Goal: Check status: Check status

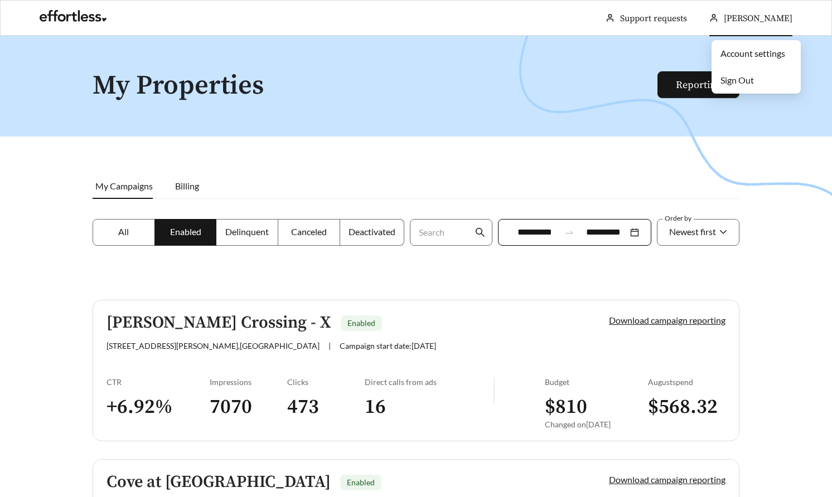
click at [739, 24] on div "[PERSON_NAME]" at bounding box center [750, 19] width 83 height 36
click at [739, 77] on span "Sign Out" at bounding box center [736, 80] width 33 height 11
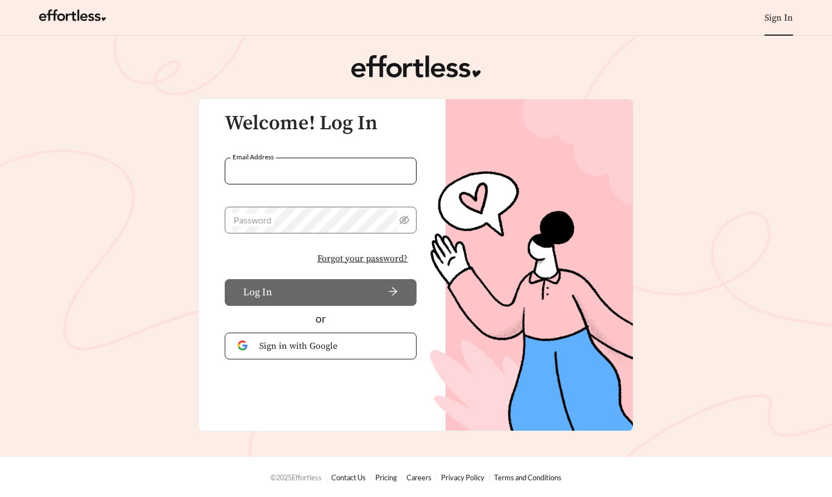
type input "**********"
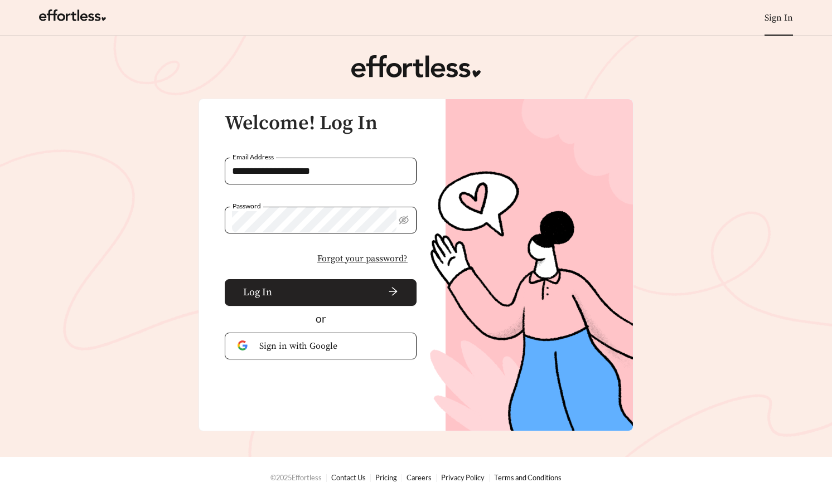
click at [352, 294] on span "arrow-right" at bounding box center [338, 293] width 122 height 12
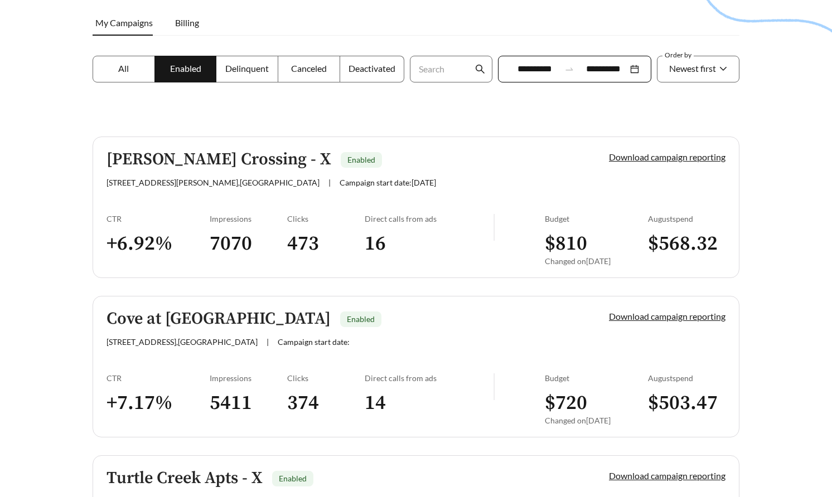
scroll to position [171, 0]
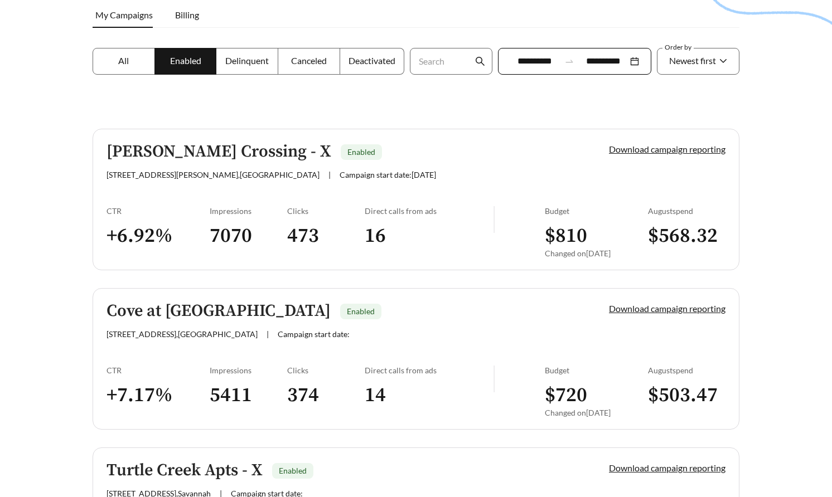
click at [537, 62] on input "**********" at bounding box center [535, 61] width 50 height 13
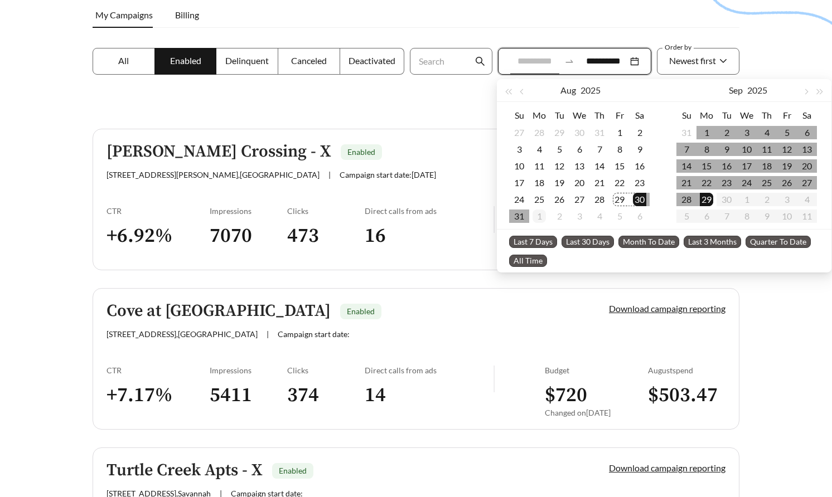
type input "**********"
click at [541, 216] on div "1" at bounding box center [538, 216] width 13 height 13
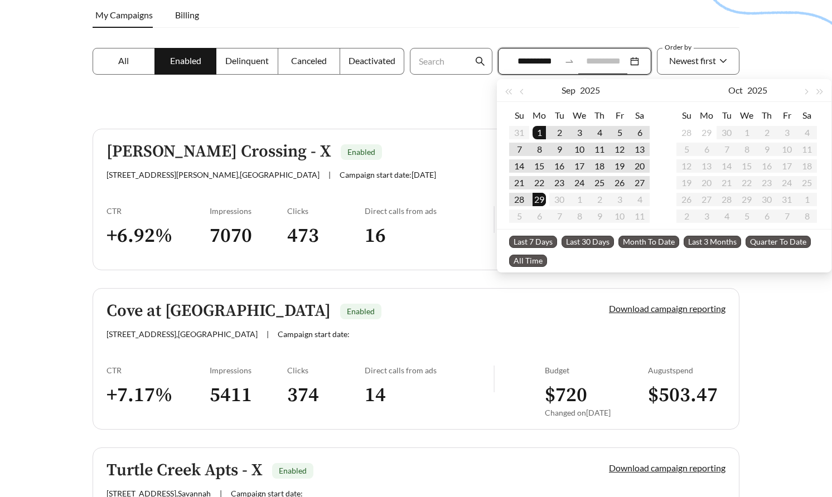
type input "**********"
click at [453, 116] on div at bounding box center [416, 113] width 832 height 497
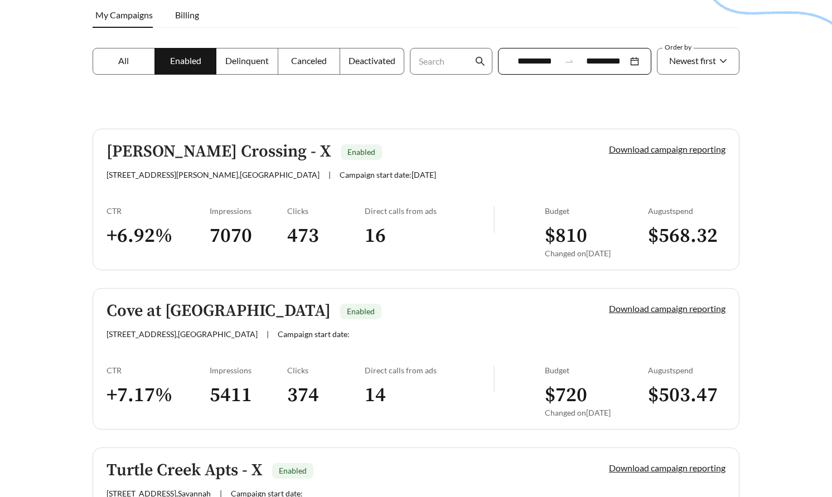
click at [508, 50] on div "**********" at bounding box center [574, 61] width 153 height 27
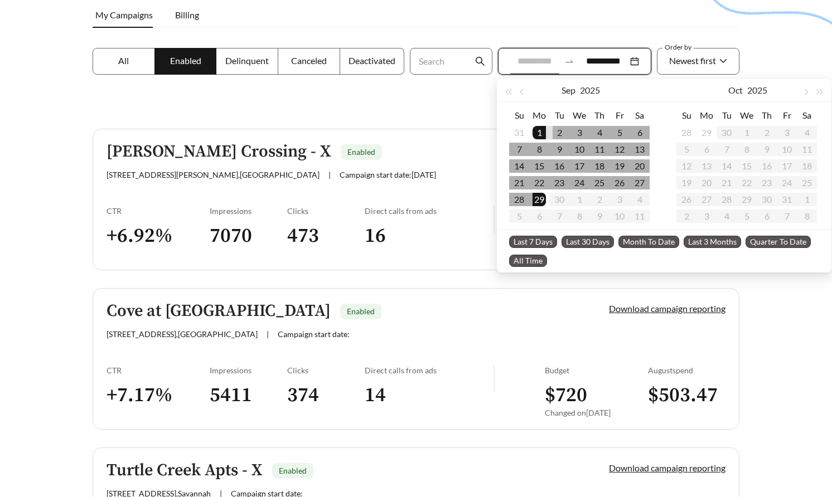
click at [562, 128] on div "2" at bounding box center [558, 132] width 13 height 13
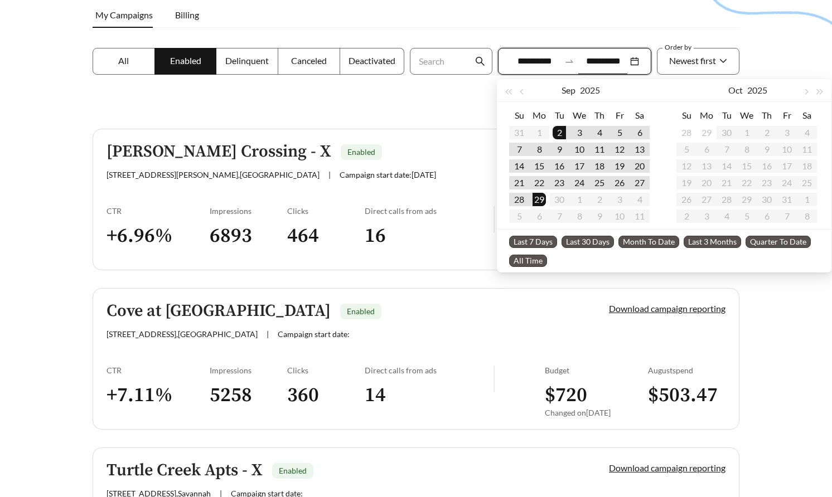
click at [379, 114] on div at bounding box center [416, 113] width 832 height 497
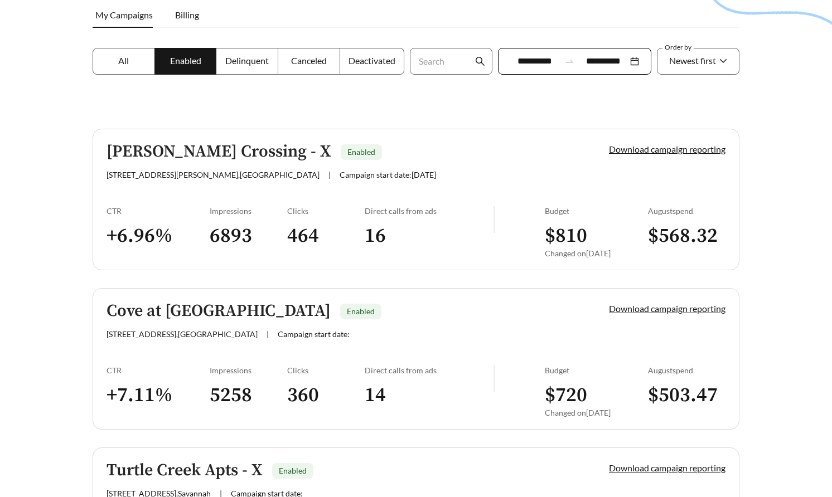
click at [521, 61] on input "**********" at bounding box center [535, 61] width 50 height 13
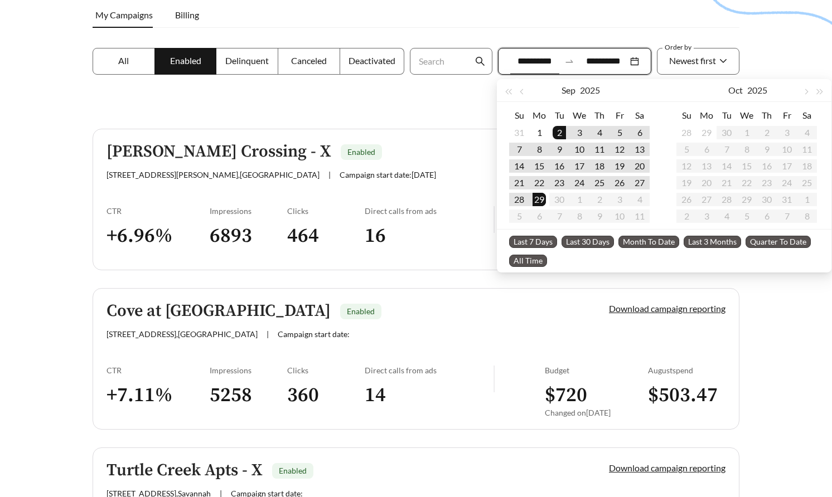
click at [461, 94] on div at bounding box center [416, 113] width 832 height 497
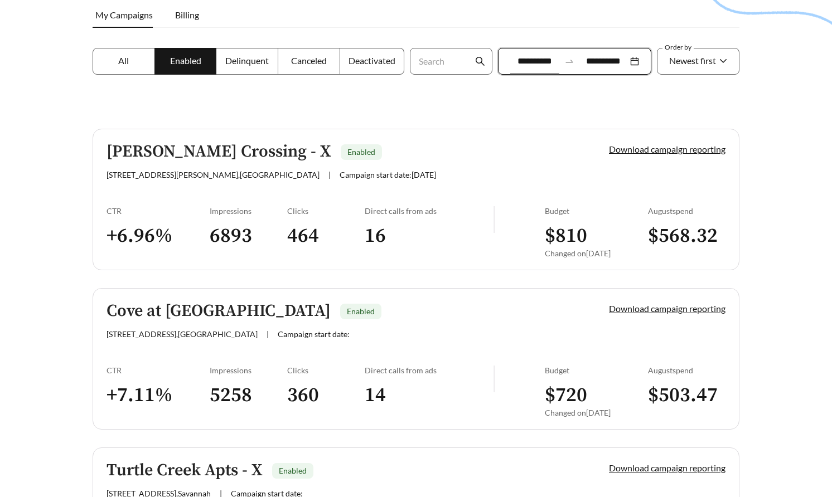
click at [516, 59] on input "**********" at bounding box center [535, 61] width 50 height 13
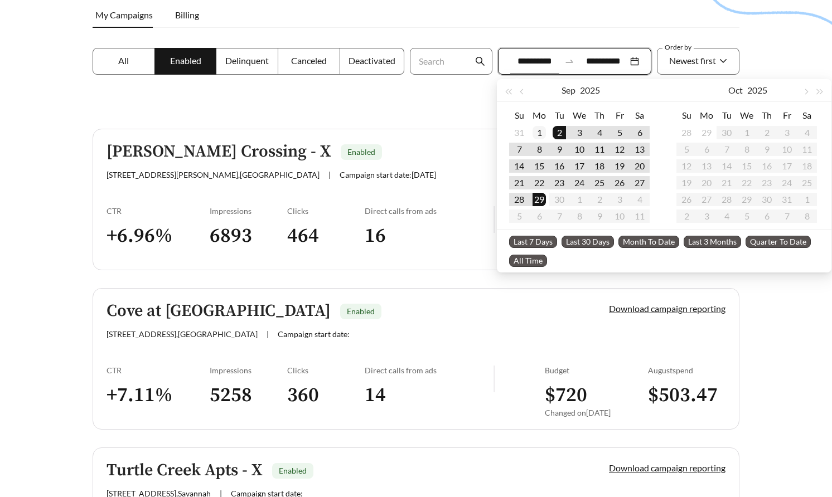
type input "**********"
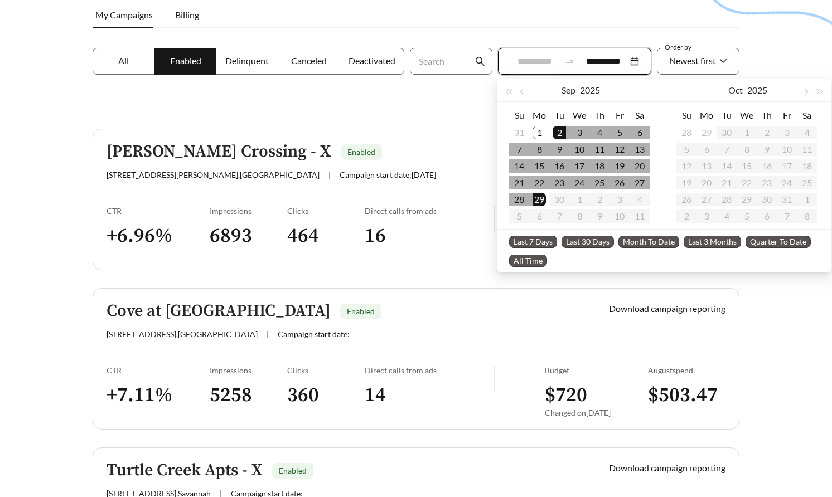
click at [540, 132] on div "1" at bounding box center [538, 132] width 13 height 13
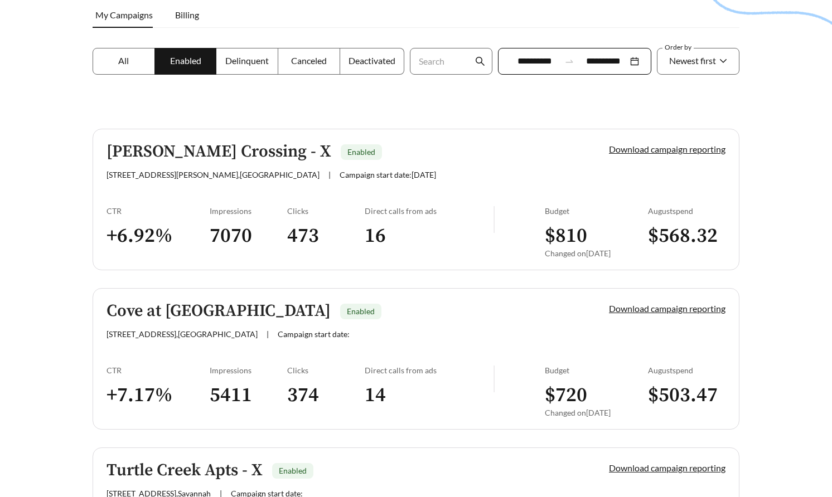
click at [451, 95] on div at bounding box center [416, 113] width 832 height 497
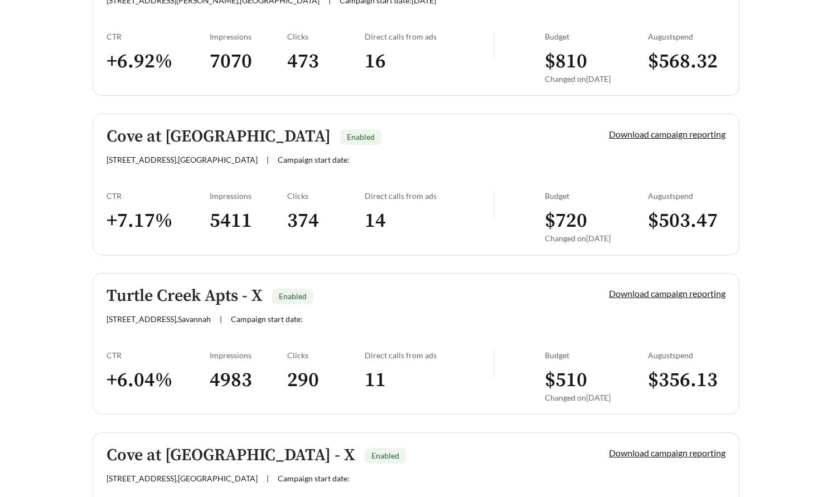
scroll to position [335, 0]
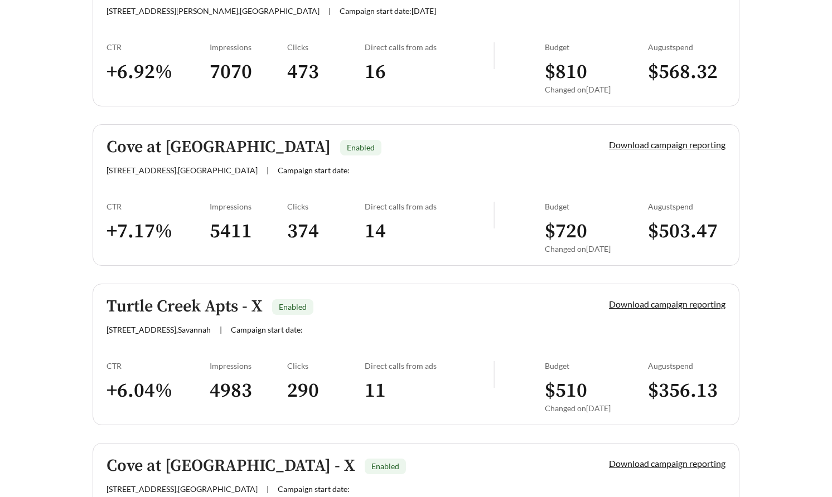
click at [402, 89] on div "Direct calls from ads 16" at bounding box center [429, 72] width 129 height 60
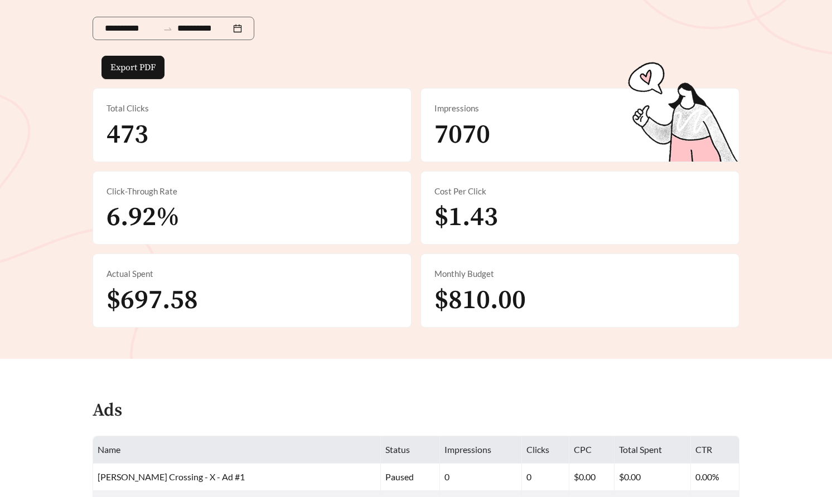
scroll to position [187, 0]
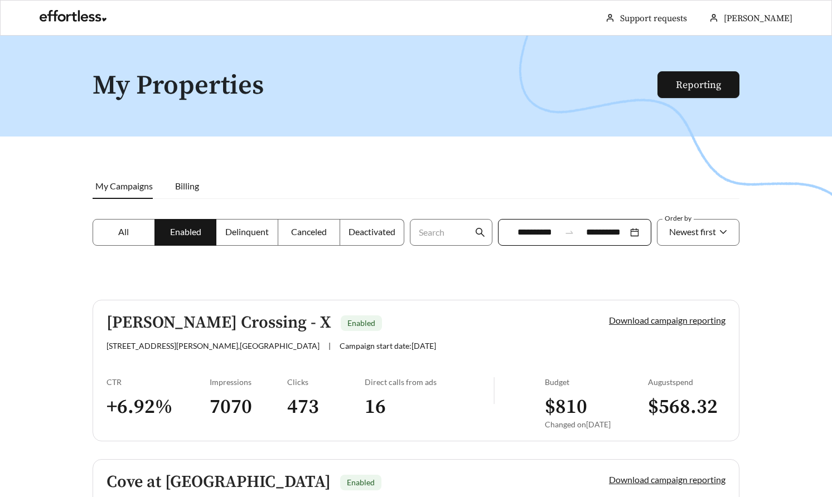
click at [380, 75] on h1 "My Properties" at bounding box center [376, 86] width 566 height 30
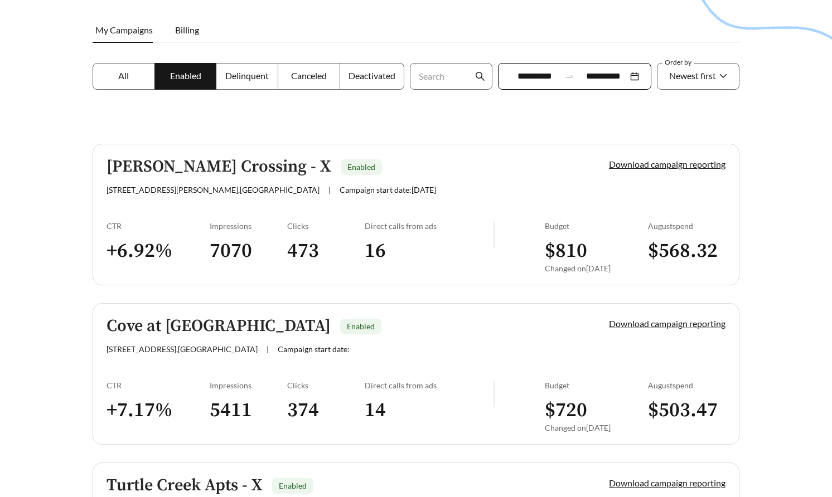
scroll to position [177, 0]
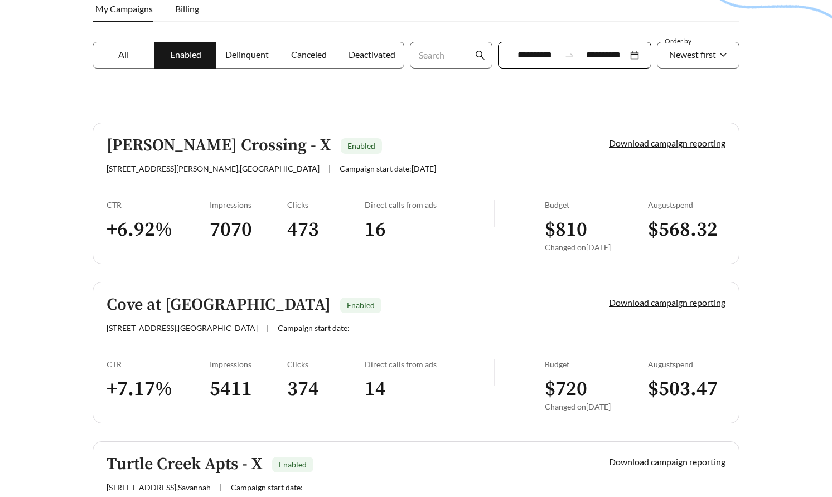
click at [380, 214] on div "Direct calls from ads 16" at bounding box center [429, 230] width 129 height 60
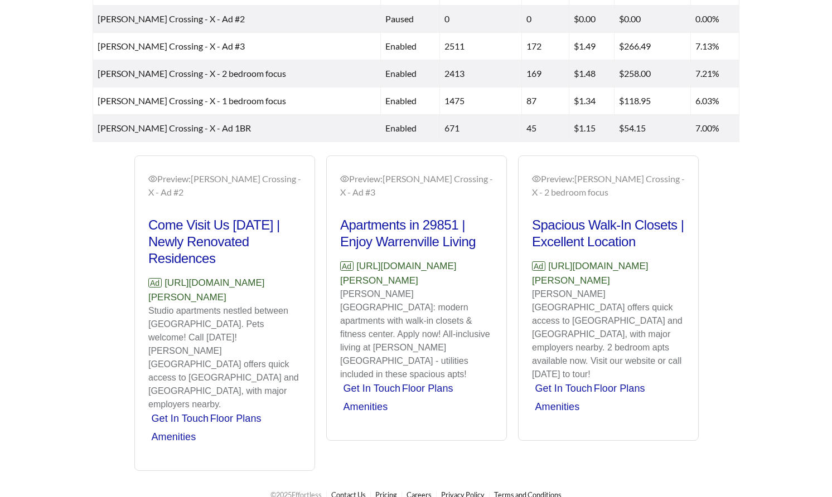
scroll to position [663, 0]
click at [235, 229] on h2 "Come Visit Us [DATE] | Newly Renovated Residences" at bounding box center [224, 242] width 153 height 50
click at [190, 231] on h2 "Come Visit Us [DATE] | Newly Renovated Residences" at bounding box center [224, 242] width 153 height 50
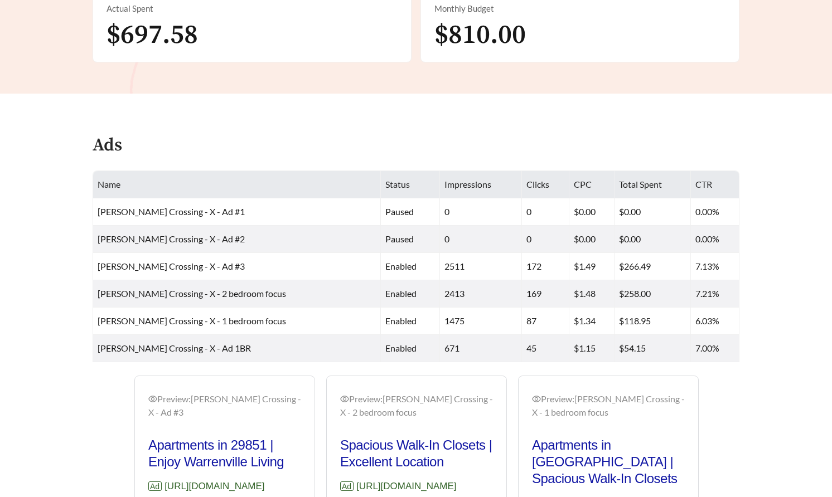
scroll to position [455, 0]
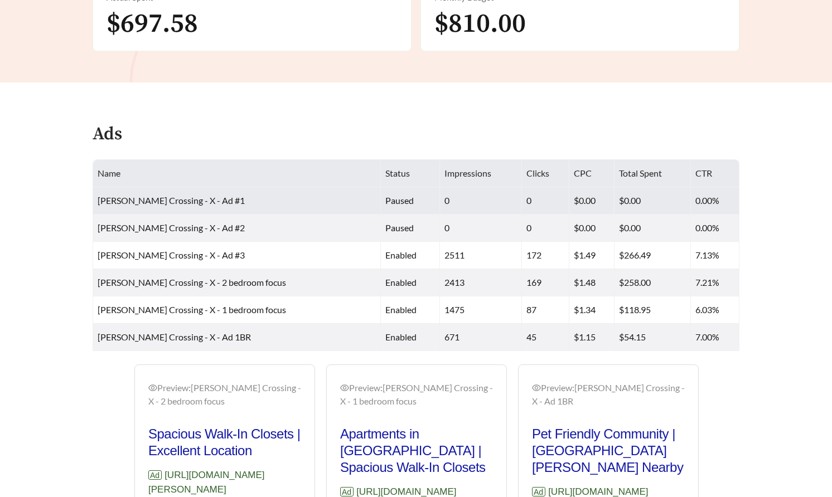
click at [182, 200] on span "[PERSON_NAME] Crossing - X - Ad #1" at bounding box center [171, 200] width 147 height 11
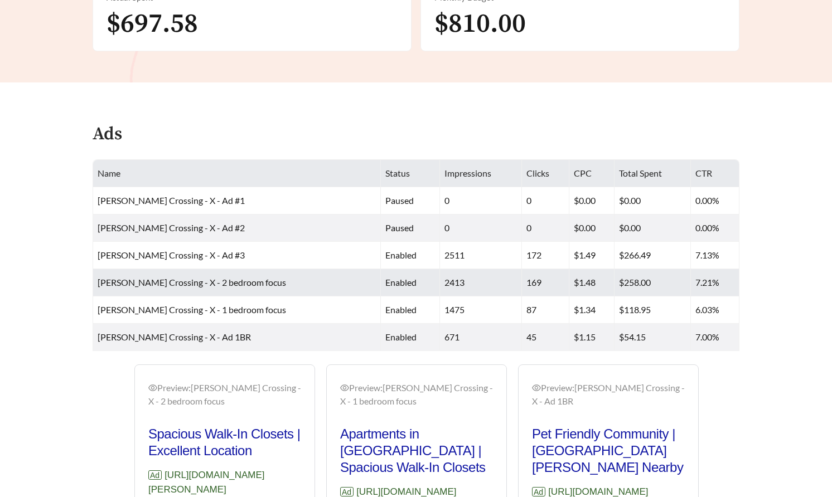
click at [185, 269] on td "[PERSON_NAME] Crossing - X - 2 bedroom focus" at bounding box center [237, 282] width 288 height 27
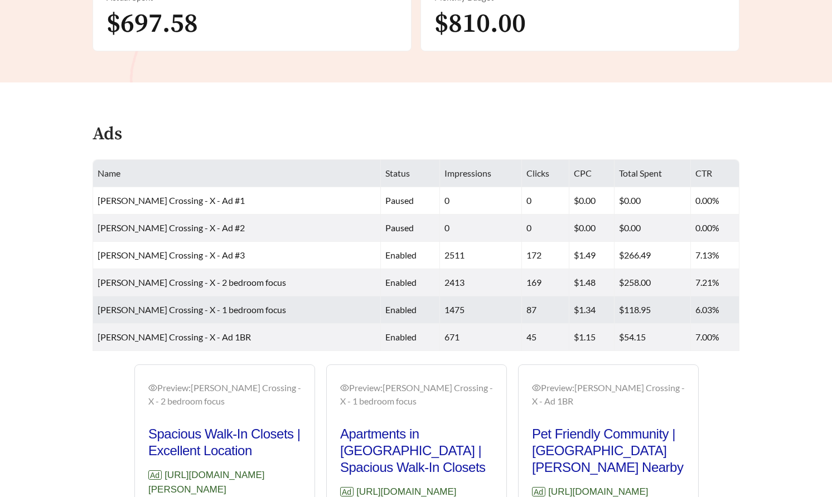
click at [195, 314] on td "[PERSON_NAME] Crossing - X - 1 bedroom focus" at bounding box center [237, 310] width 288 height 27
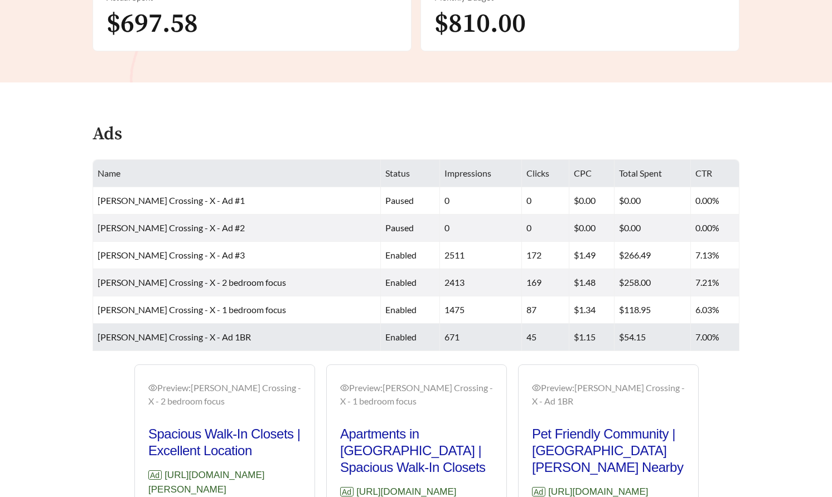
click at [202, 339] on span "[PERSON_NAME] Crossing - X - Ad 1BR" at bounding box center [174, 337] width 153 height 11
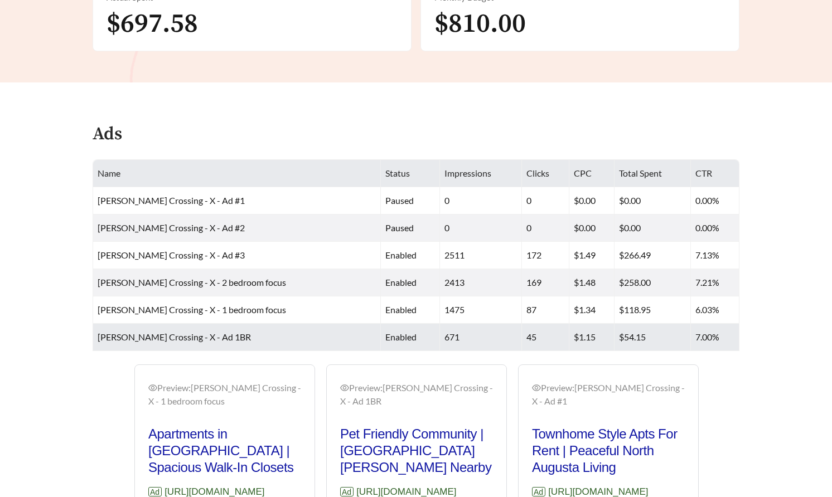
click at [202, 339] on span "[PERSON_NAME] Crossing - X - Ad 1BR" at bounding box center [174, 337] width 153 height 11
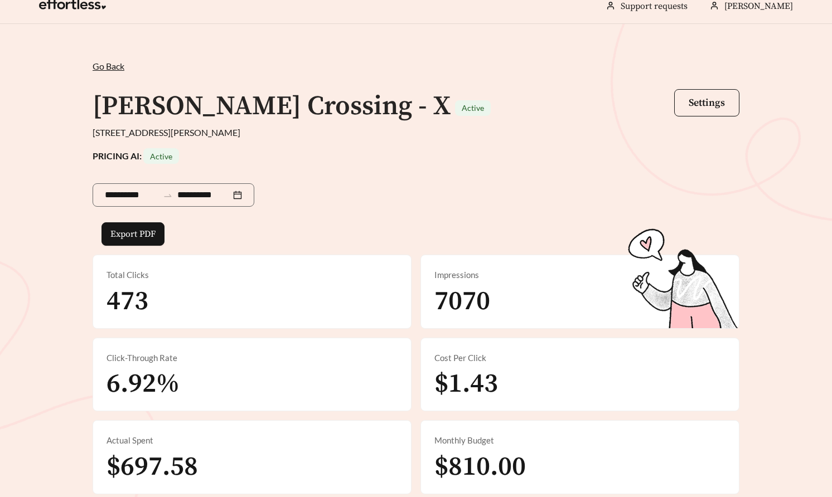
scroll to position [7, 0]
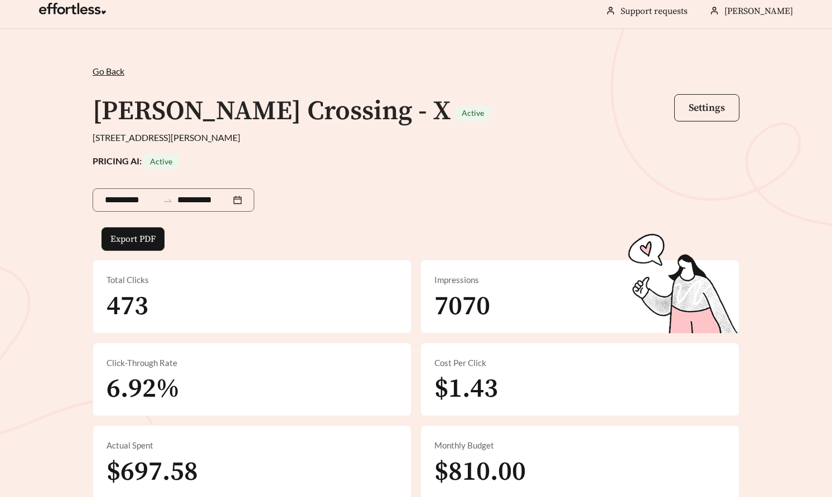
click at [694, 113] on span "Settings" at bounding box center [706, 107] width 36 height 13
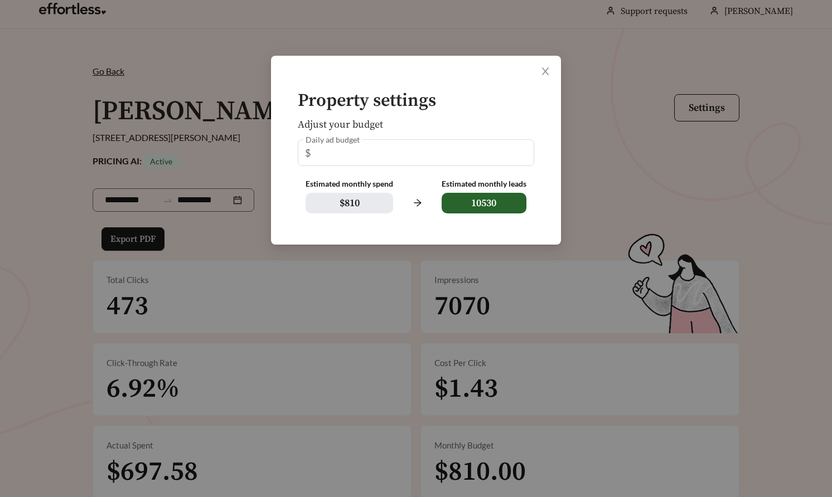
click at [478, 199] on span "10530" at bounding box center [484, 203] width 85 height 21
click at [478, 201] on span "10530" at bounding box center [484, 203] width 85 height 21
click at [511, 208] on span "10530" at bounding box center [484, 203] width 85 height 21
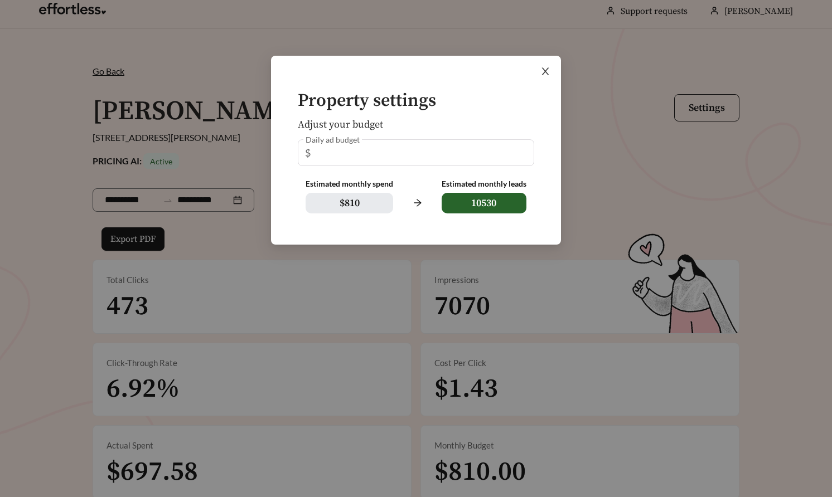
click at [547, 70] on icon "close" at bounding box center [545, 71] width 10 height 10
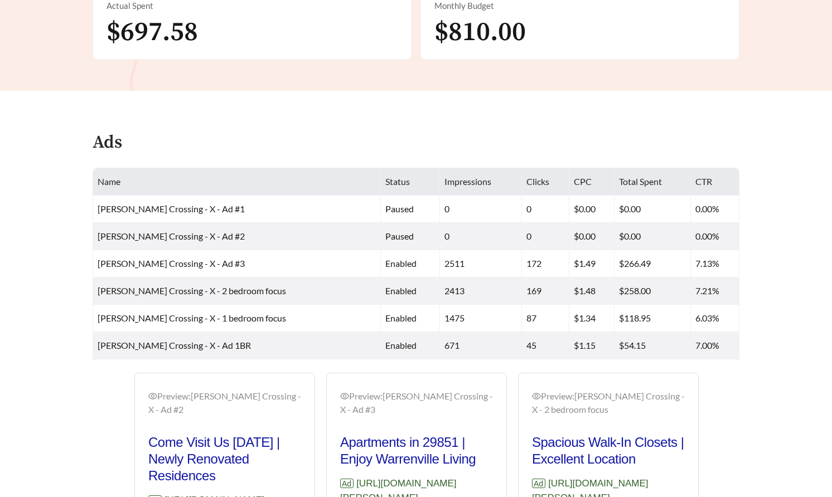
scroll to position [459, 0]
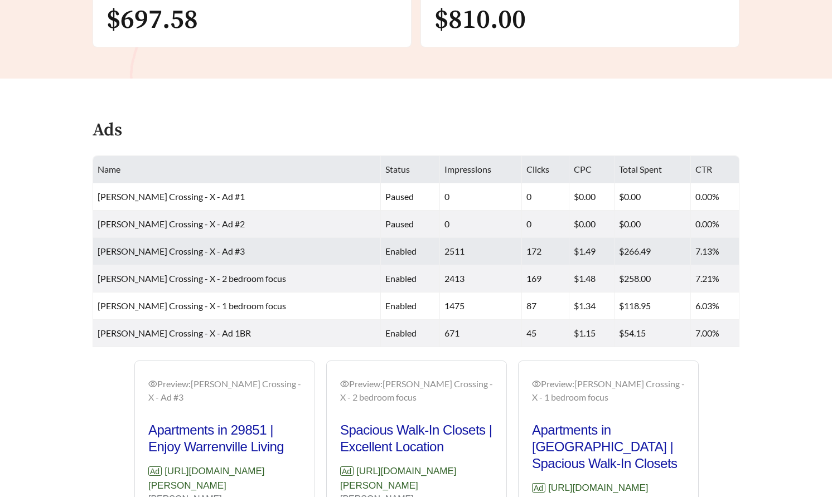
click at [522, 251] on td "172" at bounding box center [545, 251] width 47 height 27
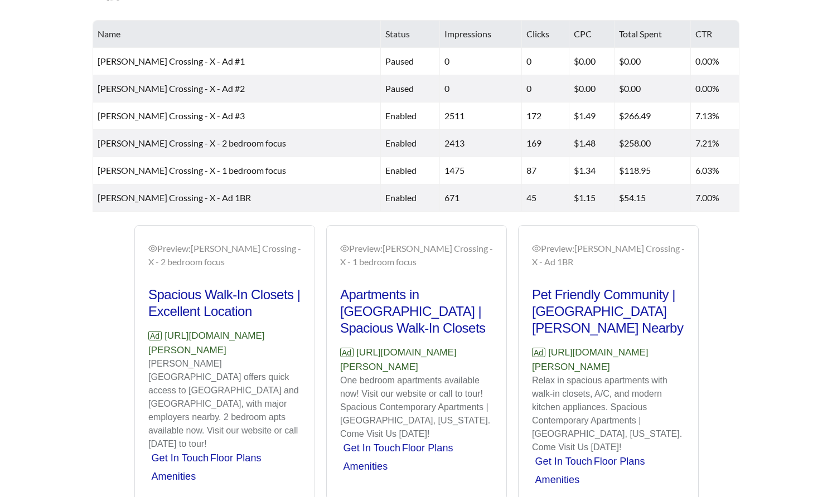
scroll to position [629, 0]
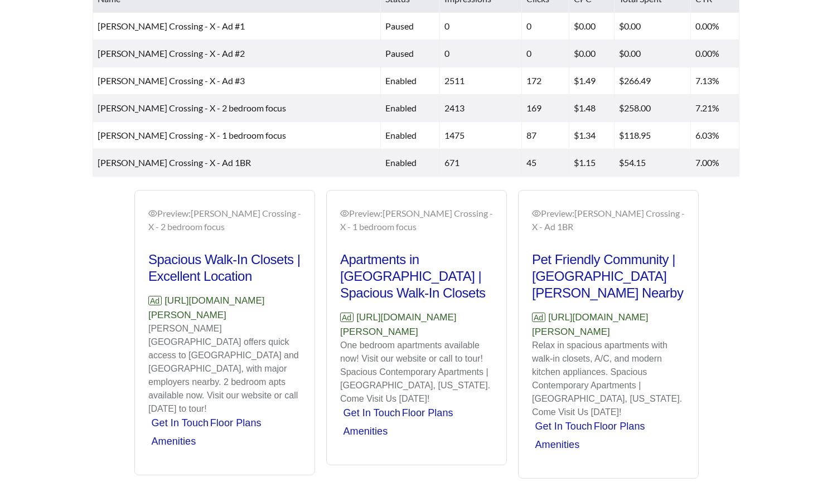
click at [390, 211] on div "Preview: [PERSON_NAME][GEOGRAPHIC_DATA] - X - 1 bedroom focus" at bounding box center [416, 220] width 153 height 27
drag, startPoint x: 390, startPoint y: 211, endPoint x: 433, endPoint y: 241, distance: 52.4
click at [433, 241] on div "Preview: [PERSON_NAME][GEOGRAPHIC_DATA] - X - 1 bedroom focus Apartments in [GE…" at bounding box center [416, 329] width 153 height 245
click at [421, 207] on div "Preview: [PERSON_NAME][GEOGRAPHIC_DATA] - X - 1 bedroom focus" at bounding box center [416, 220] width 153 height 27
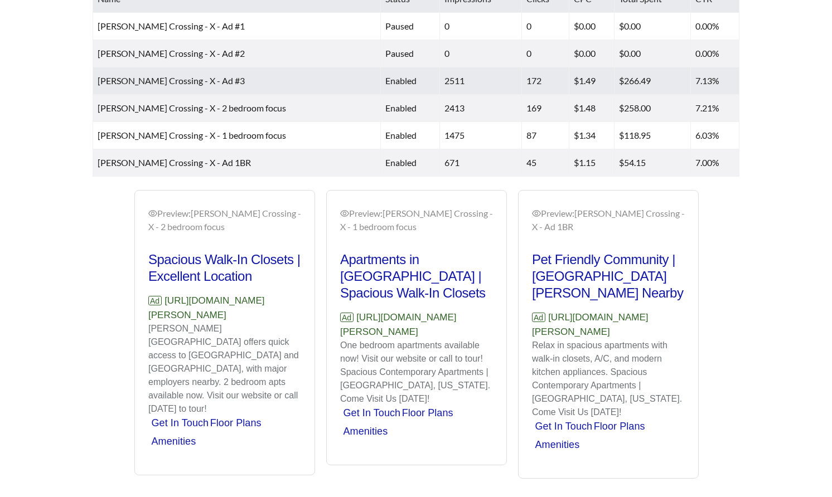
click at [465, 93] on td "2511" at bounding box center [481, 80] width 82 height 27
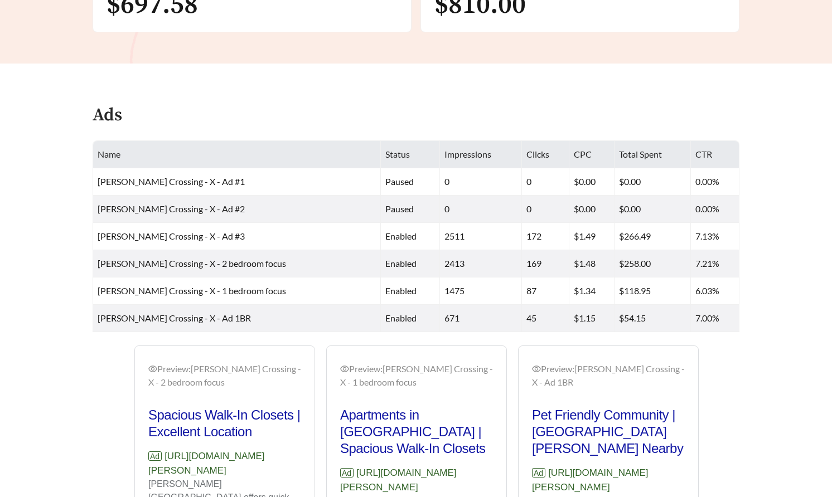
scroll to position [469, 0]
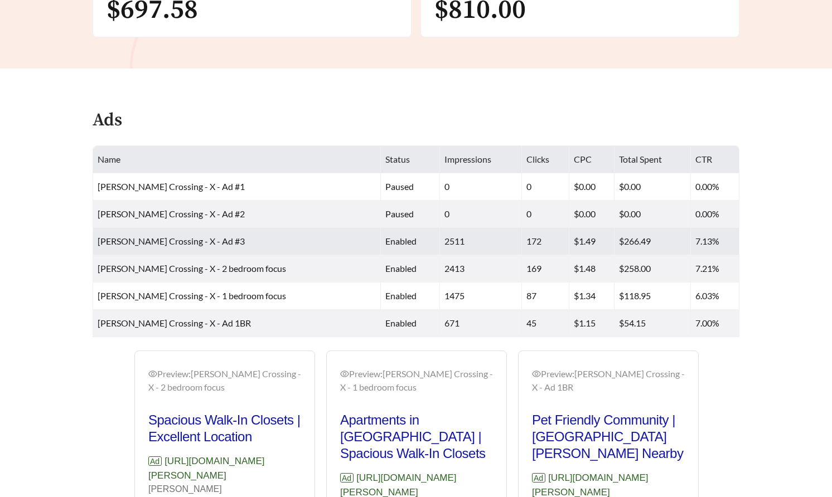
click at [449, 240] on td "2511" at bounding box center [481, 241] width 82 height 27
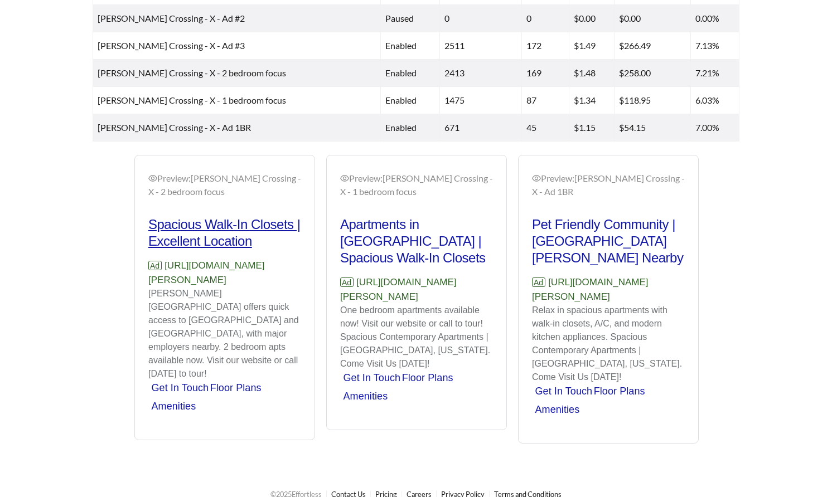
scroll to position [663, 0]
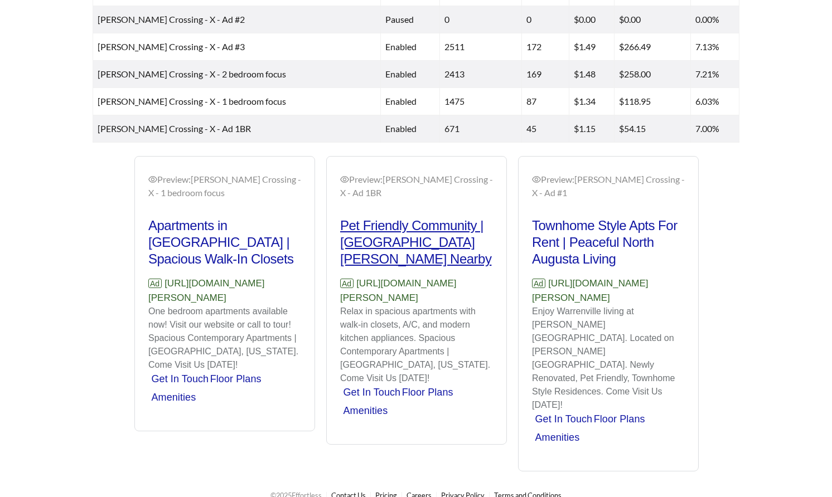
click at [382, 241] on h2 "Pet Friendly Community | [GEOGRAPHIC_DATA][PERSON_NAME] Nearby" at bounding box center [416, 242] width 153 height 50
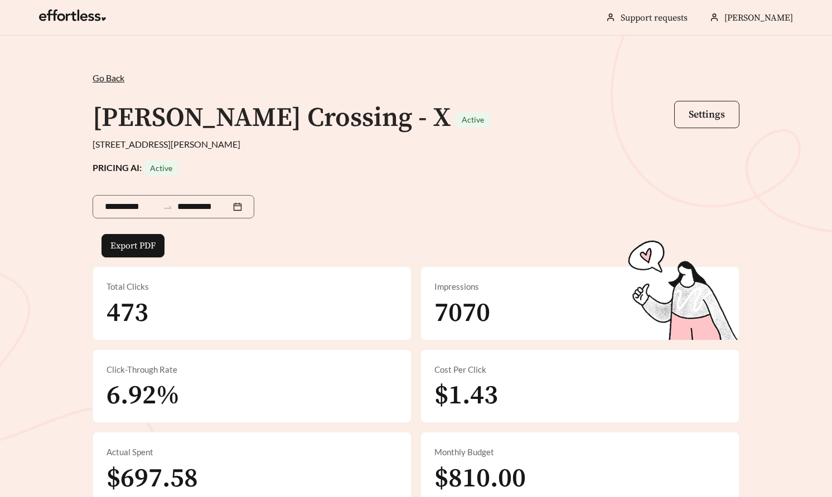
scroll to position [0, 0]
click at [712, 114] on span "Settings" at bounding box center [706, 114] width 36 height 13
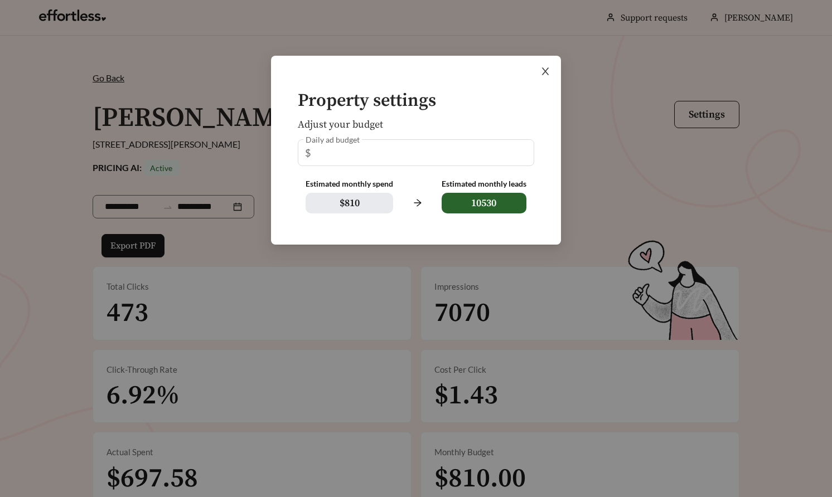
click at [547, 74] on icon "close" at bounding box center [545, 71] width 7 height 7
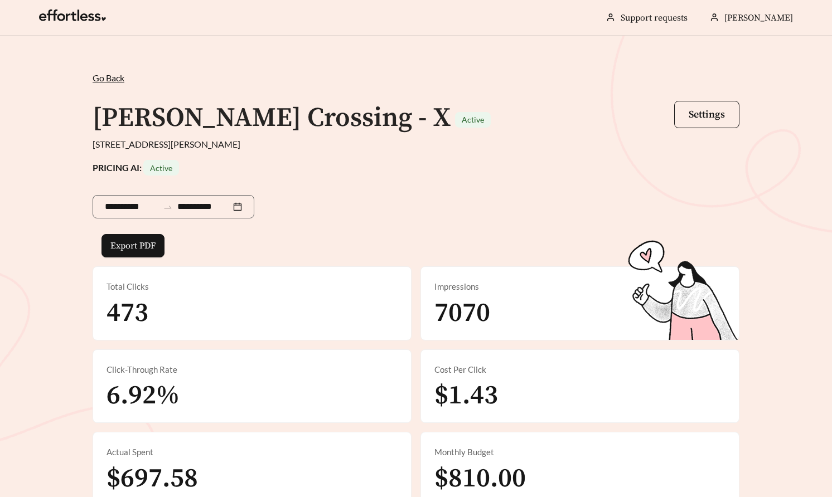
click at [113, 74] on span "Go Back" at bounding box center [109, 77] width 32 height 11
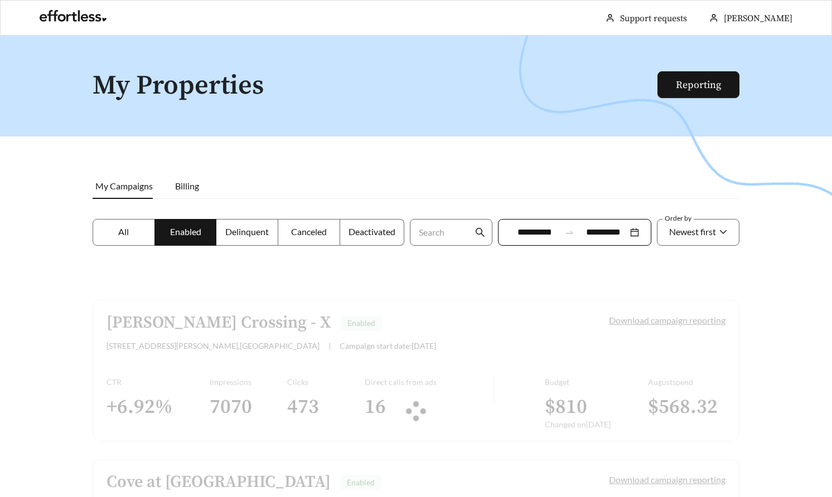
scroll to position [177, 0]
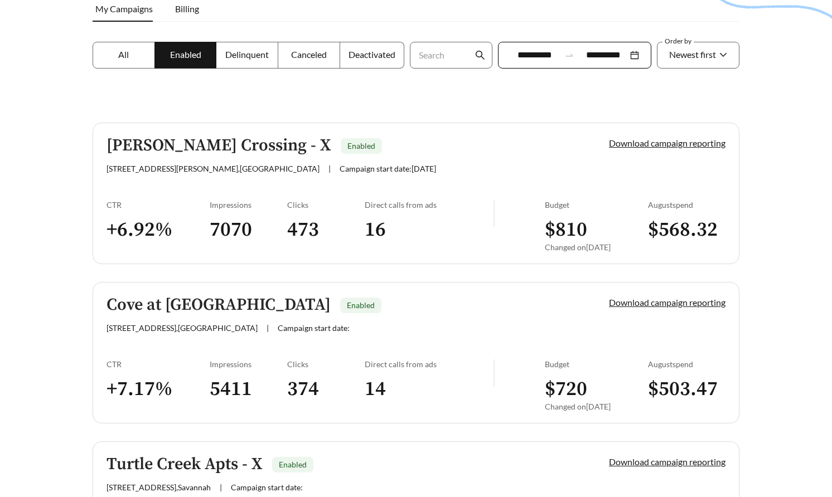
click at [256, 147] on div "[PERSON_NAME] Crossing - X Enabled" at bounding box center [338, 146] width 464 height 18
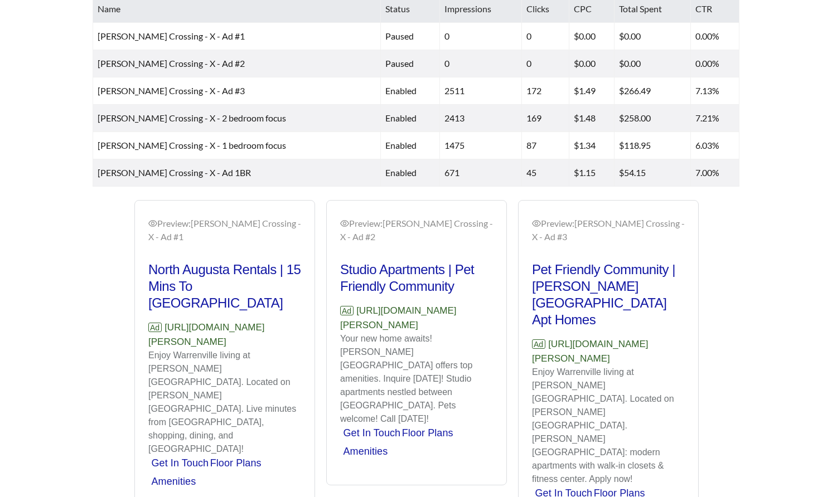
scroll to position [622, 0]
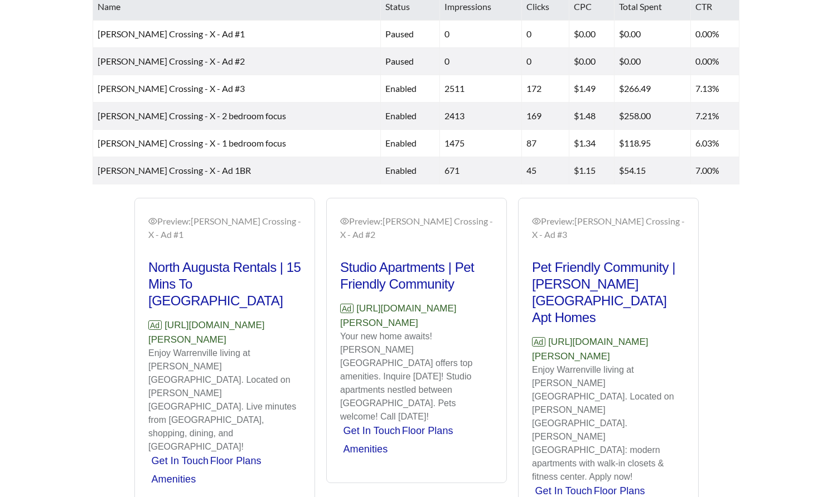
click at [394, 308] on p "Ad [URL][DOMAIN_NAME][PERSON_NAME]" at bounding box center [416, 316] width 153 height 28
click at [394, 307] on p "Ad [URL][DOMAIN_NAME][PERSON_NAME]" at bounding box center [416, 316] width 153 height 28
click at [394, 304] on p "Ad [URL][DOMAIN_NAME][PERSON_NAME]" at bounding box center [416, 316] width 153 height 28
